Goal: Find specific page/section: Find specific page/section

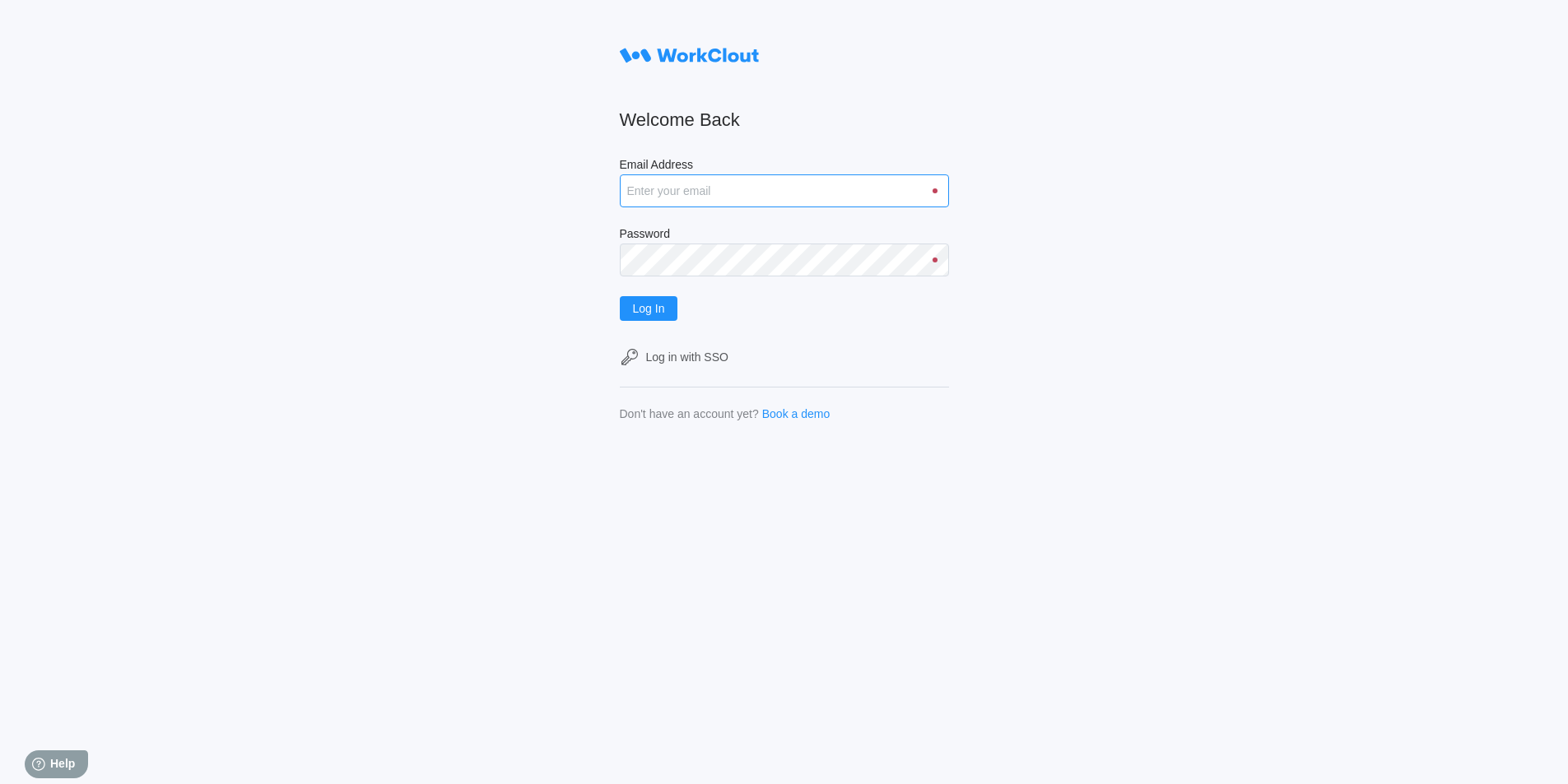
type input "[EMAIL_ADDRESS][DOMAIN_NAME]"
drag, startPoint x: 692, startPoint y: 196, endPoint x: 688, endPoint y: 207, distance: 11.7
click at [692, 196] on input "[EMAIL_ADDRESS][DOMAIN_NAME]" at bounding box center [784, 191] width 329 height 33
click at [676, 313] on button "Log In" at bounding box center [648, 308] width 59 height 25
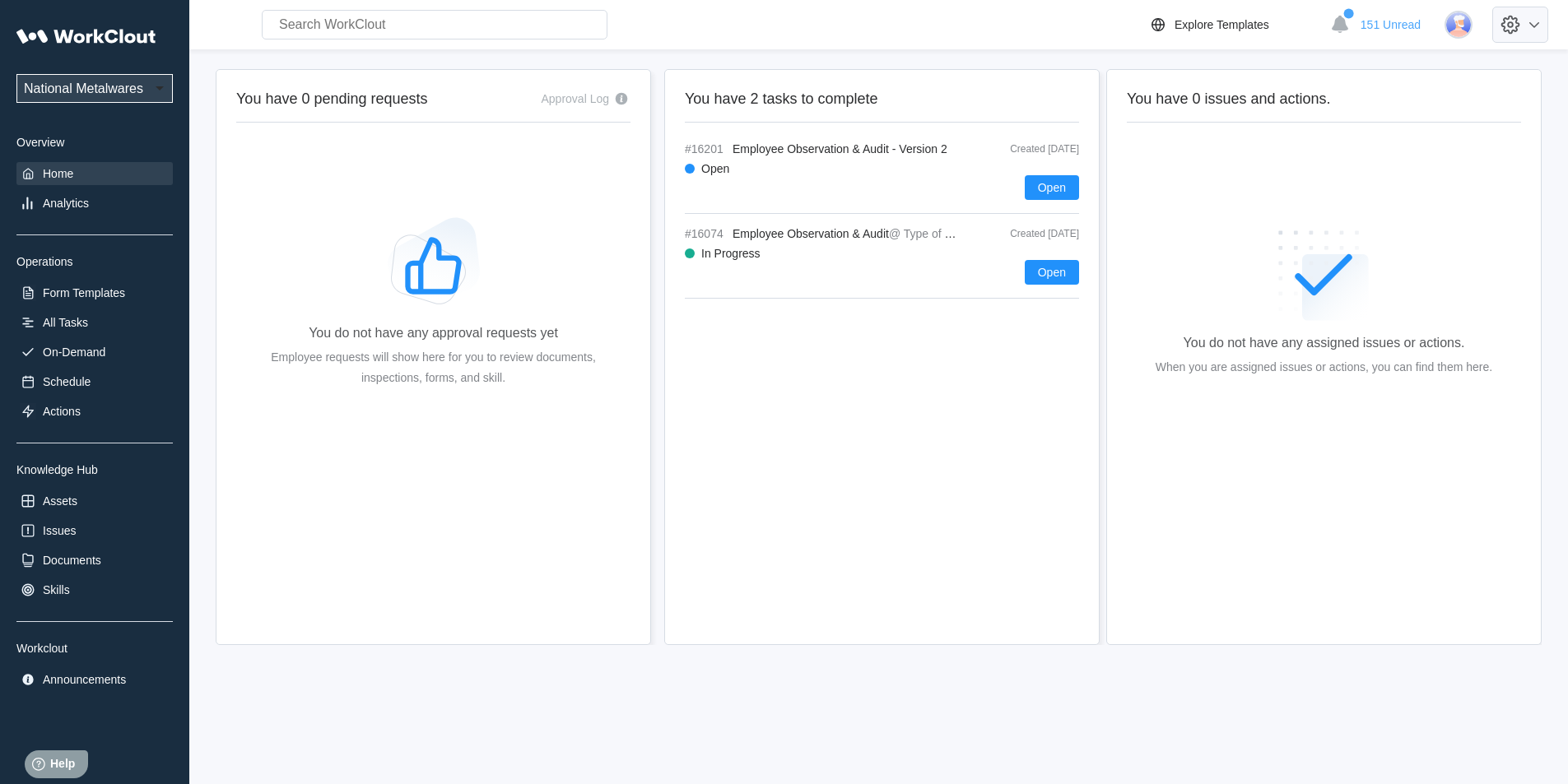
click at [1541, 24] on icon at bounding box center [1534, 25] width 20 height 20
click at [1440, 73] on div "Employee Directory" at bounding box center [1400, 77] width 100 height 13
select select "20"
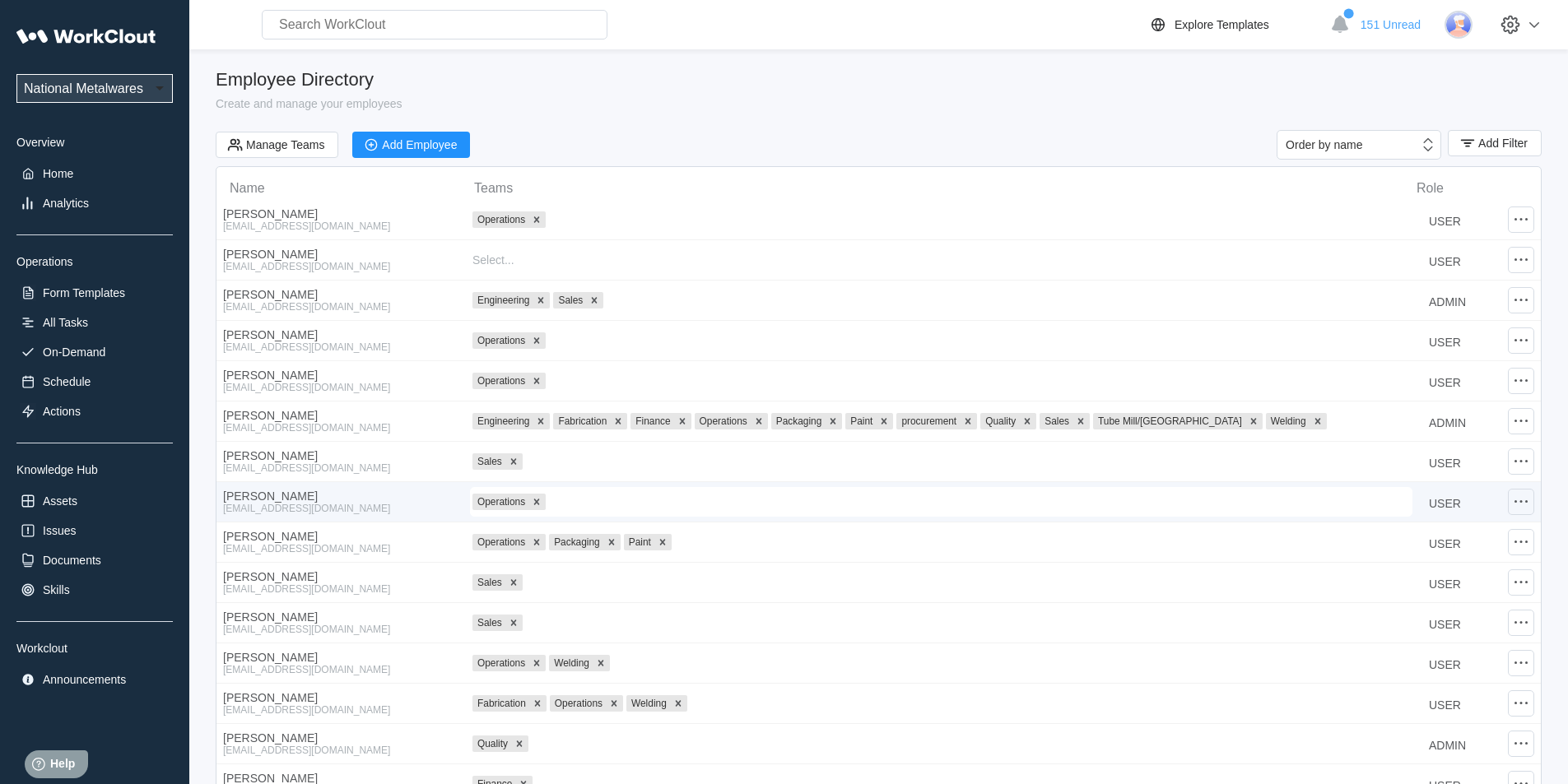
click at [1513, 507] on icon at bounding box center [1521, 502] width 20 height 20
click at [298, 502] on div "[PERSON_NAME] [EMAIL_ADDRESS][DOMAIN_NAME]" at bounding box center [340, 502] width 234 height 25
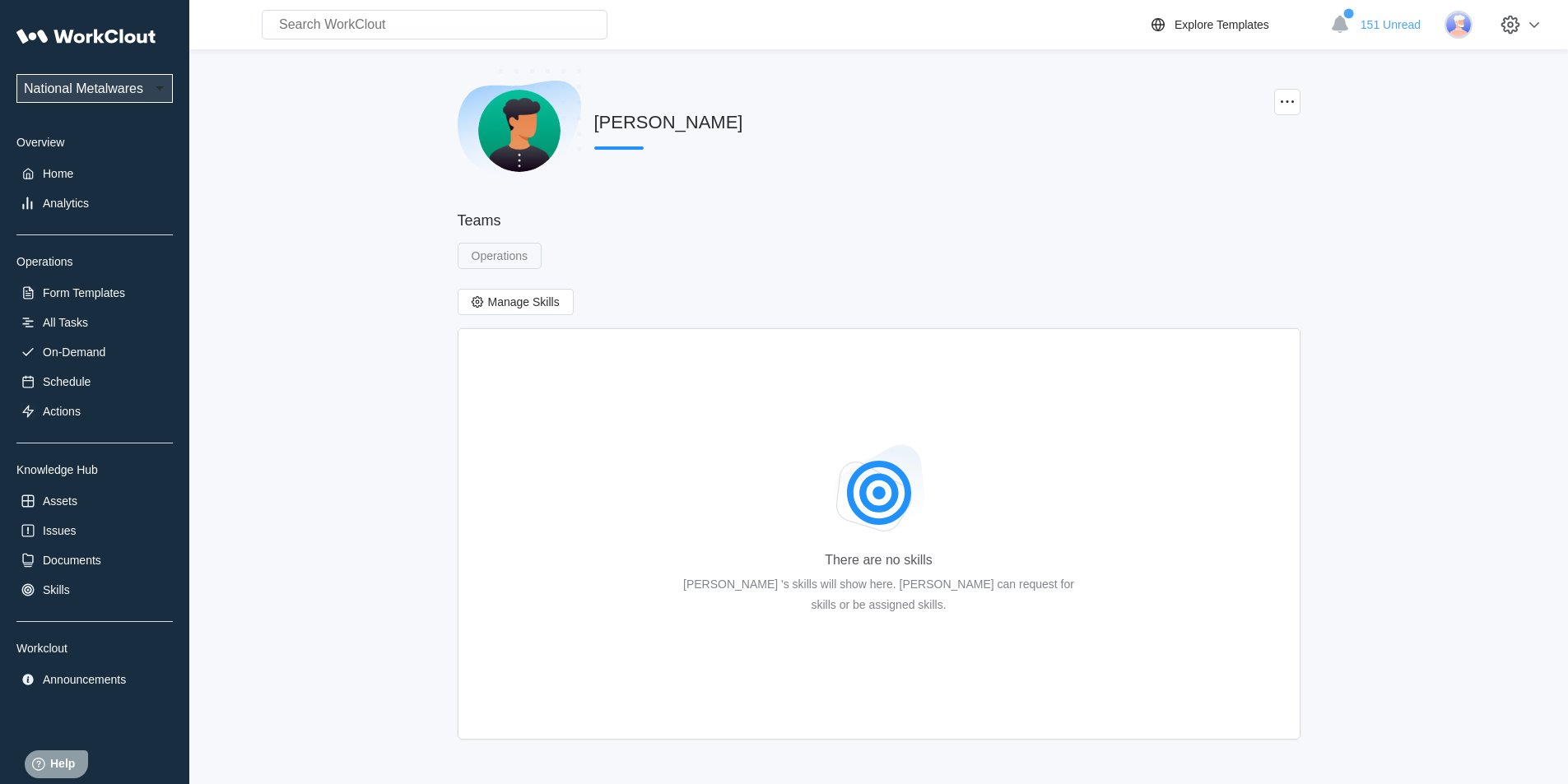
select select "20"
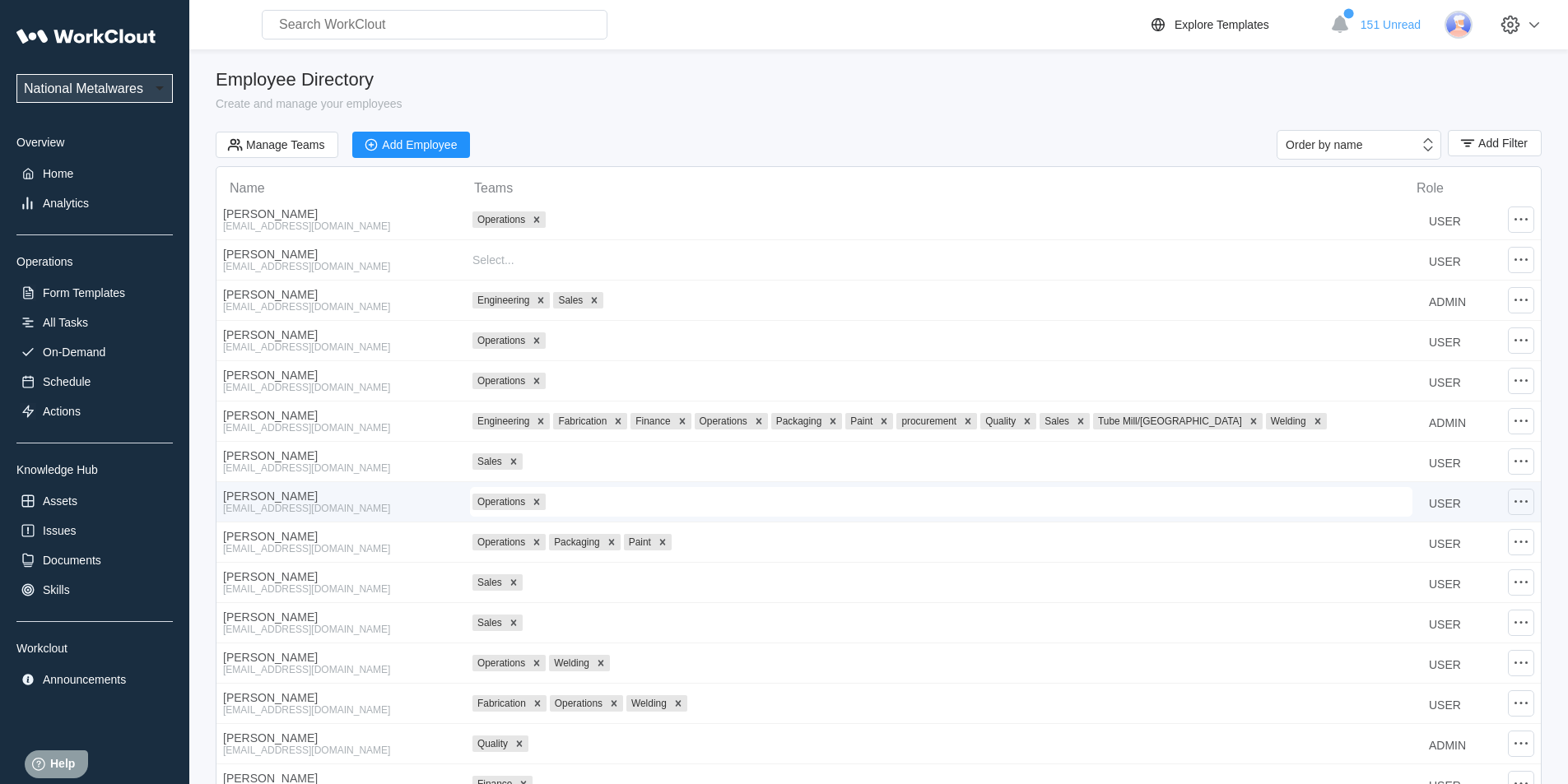
click at [1527, 504] on icon at bounding box center [1521, 502] width 20 height 20
click at [1409, 455] on div "Edit Employee" at bounding box center [1388, 455] width 74 height 13
